Goal: Task Accomplishment & Management: Manage account settings

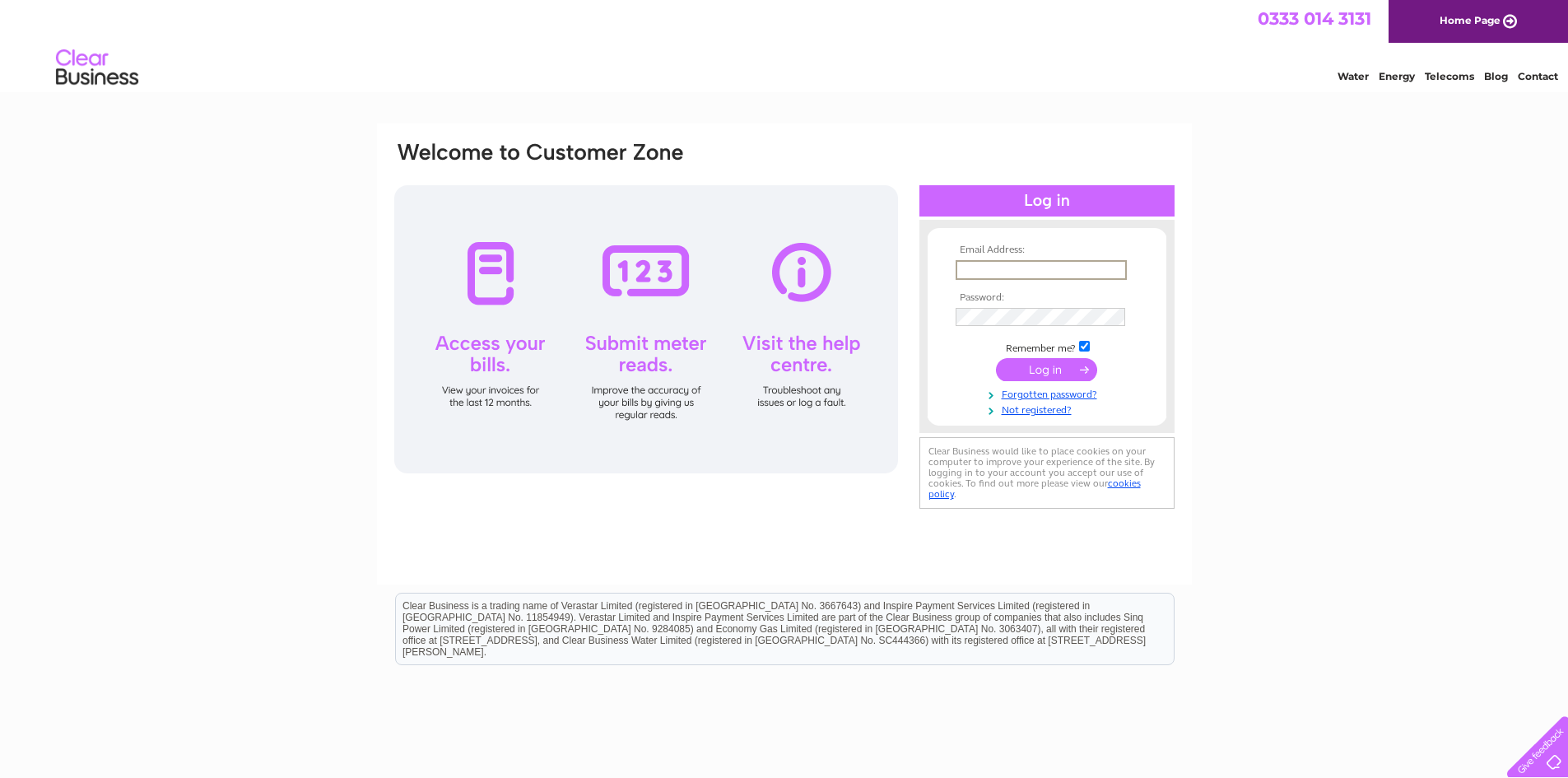
type input "Peter@invernesskartraceway.co.uk"
click at [1050, 375] on input "submit" at bounding box center [1047, 369] width 101 height 23
click at [1064, 372] on input "submit" at bounding box center [1047, 369] width 101 height 23
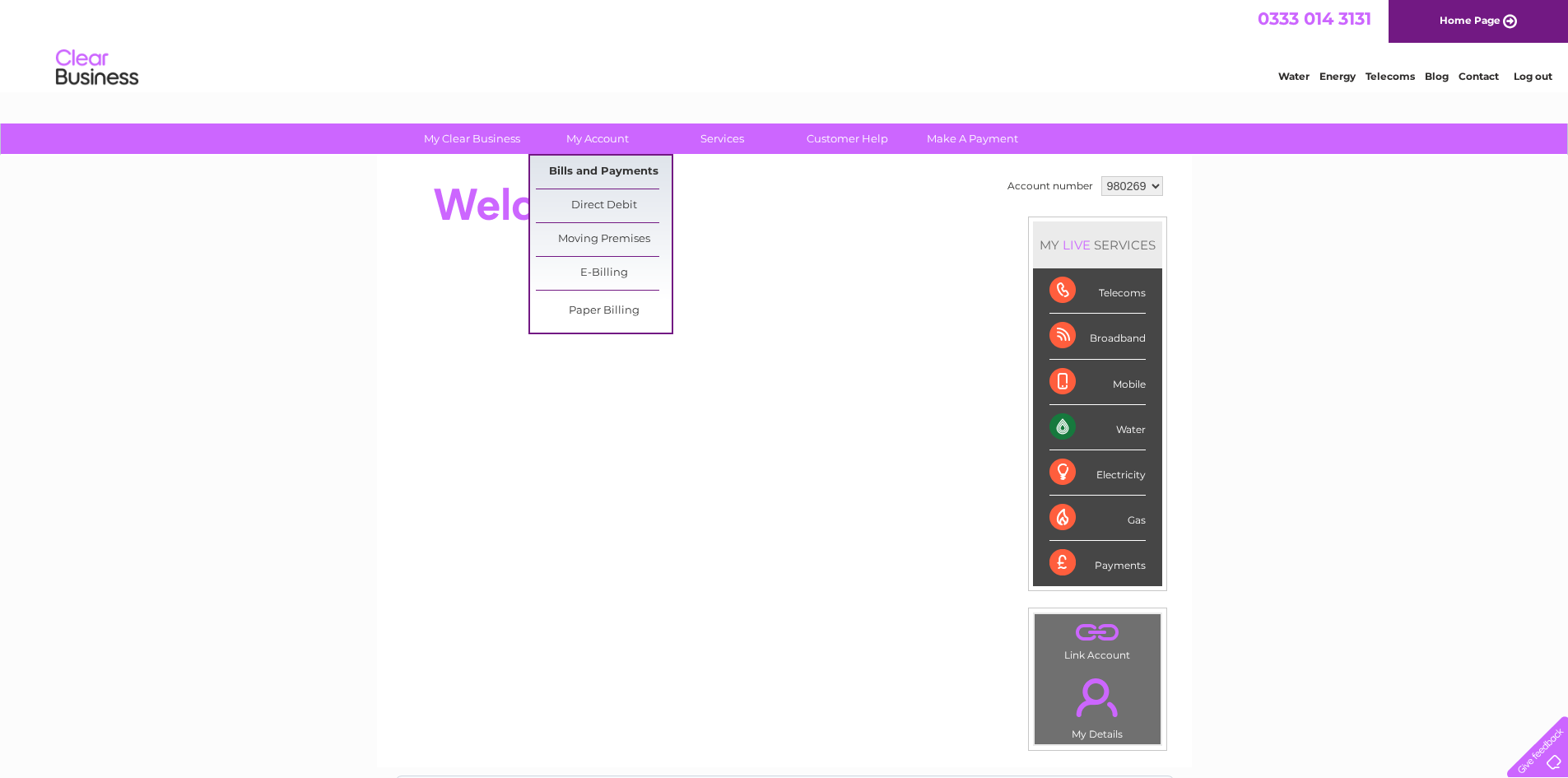
click at [609, 181] on link "Bills and Payments" at bounding box center [604, 172] width 136 height 33
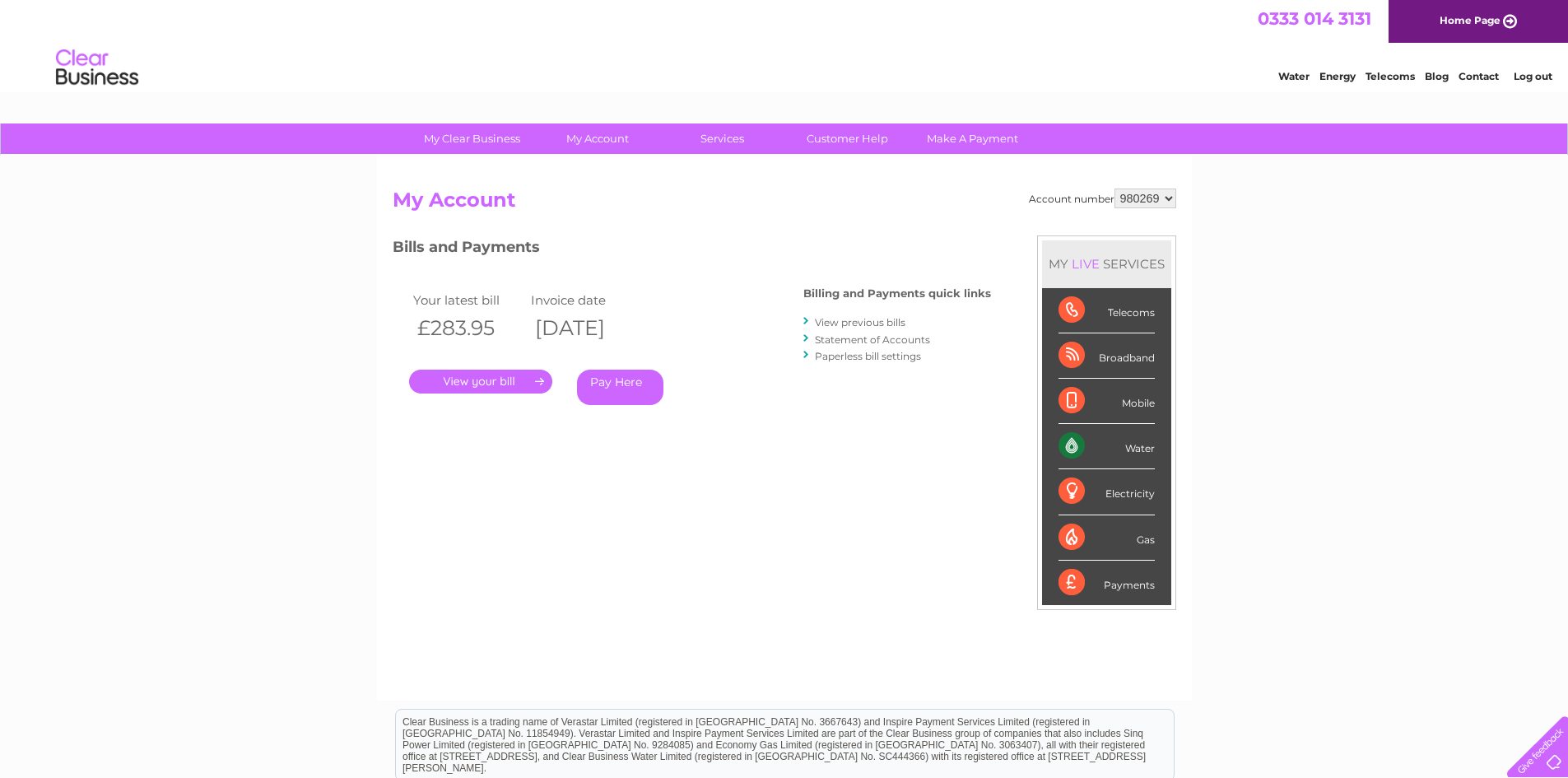
click at [817, 321] on link "View previous bills" at bounding box center [860, 322] width 91 height 12
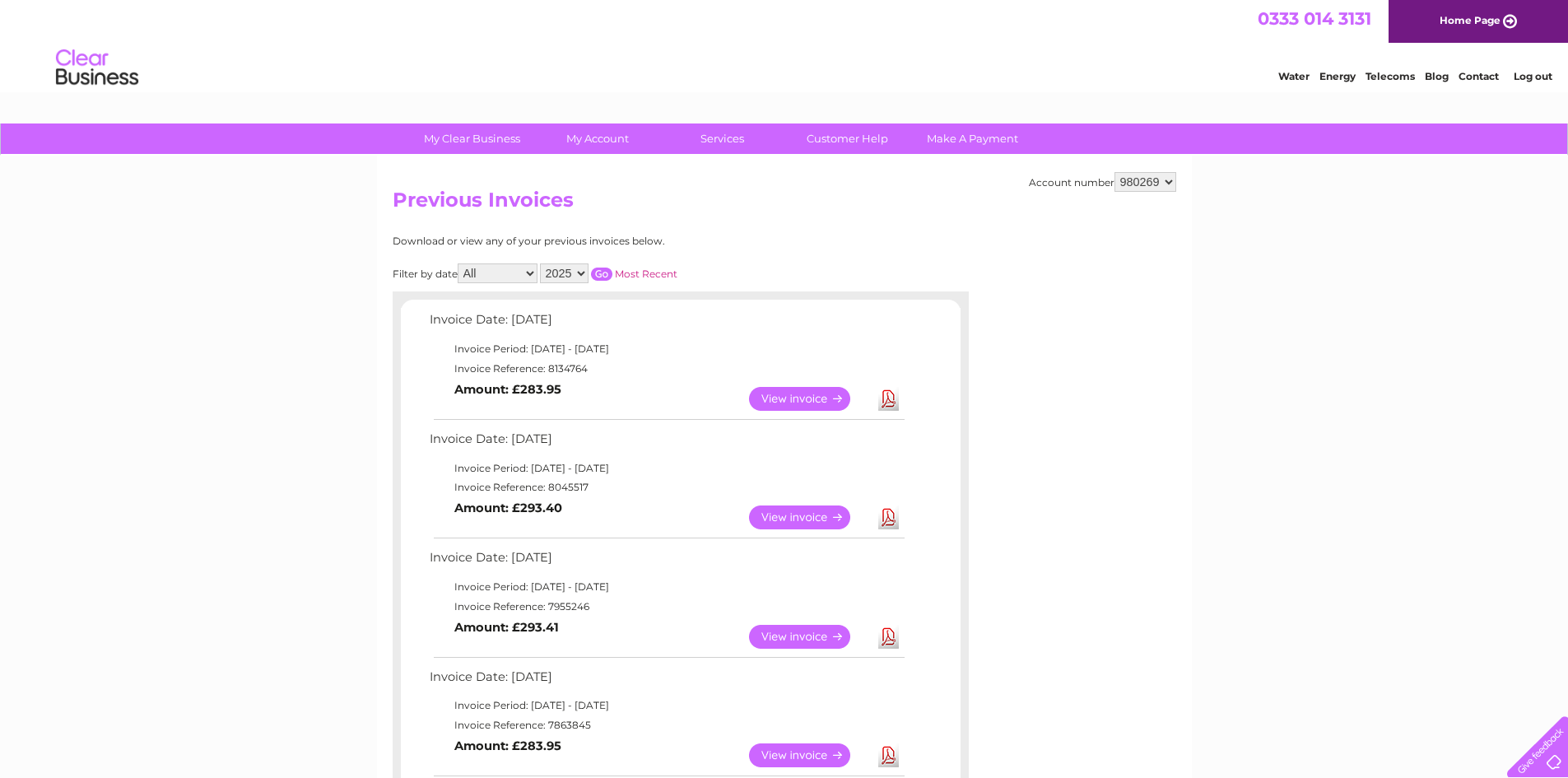
click at [838, 513] on link "View" at bounding box center [809, 517] width 121 height 24
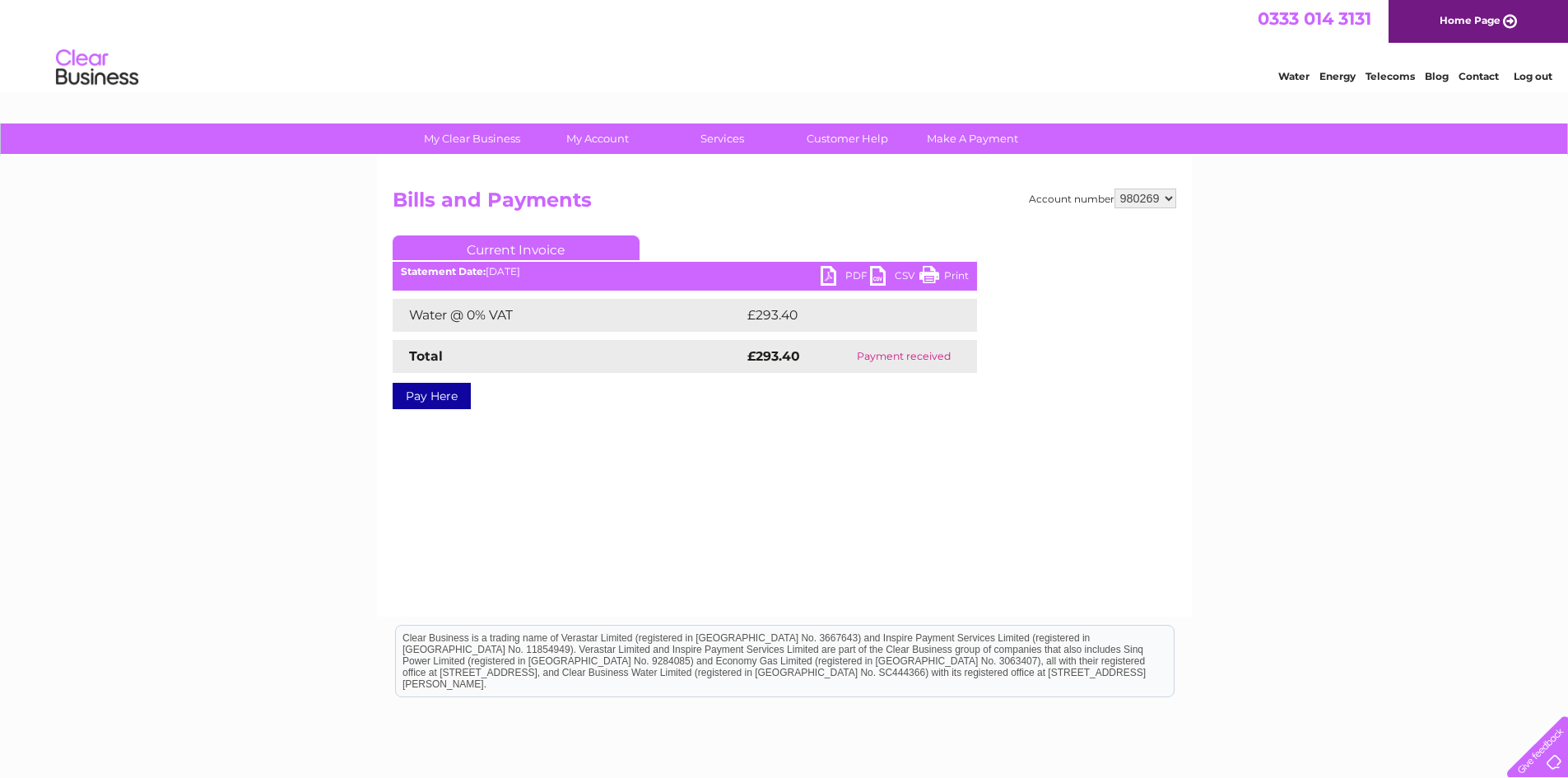
drag, startPoint x: 936, startPoint y: 272, endPoint x: 1296, endPoint y: 48, distance: 424.0
click at [936, 272] on link "Print" at bounding box center [944, 278] width 50 height 24
click at [824, 277] on link "PDF" at bounding box center [845, 278] width 50 height 24
